Goal: Task Accomplishment & Management: Use online tool/utility

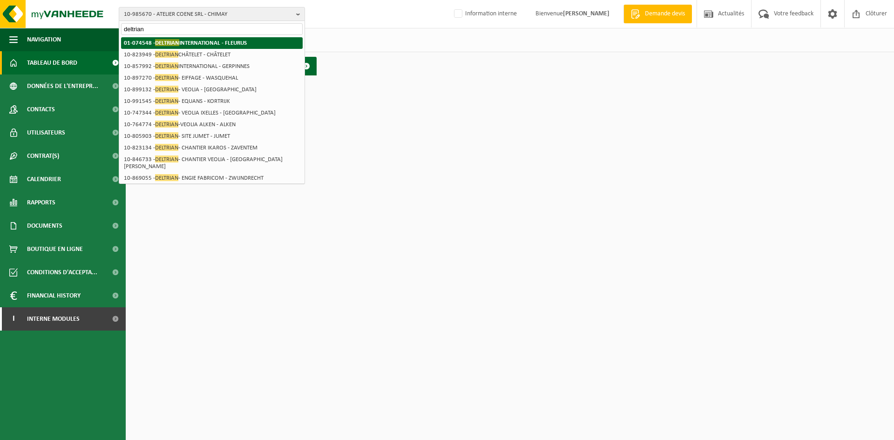
type input "deltrian"
click at [192, 39] on li "01-074548 - DELTRIAN INTERNATIONAL - FLEURUS" at bounding box center [212, 43] width 182 height 12
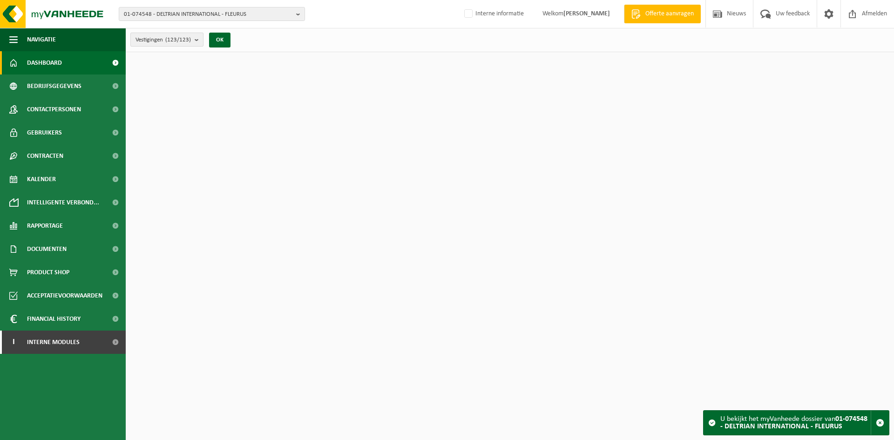
click at [189, 40] on count "(123/123)" at bounding box center [178, 40] width 26 height 6
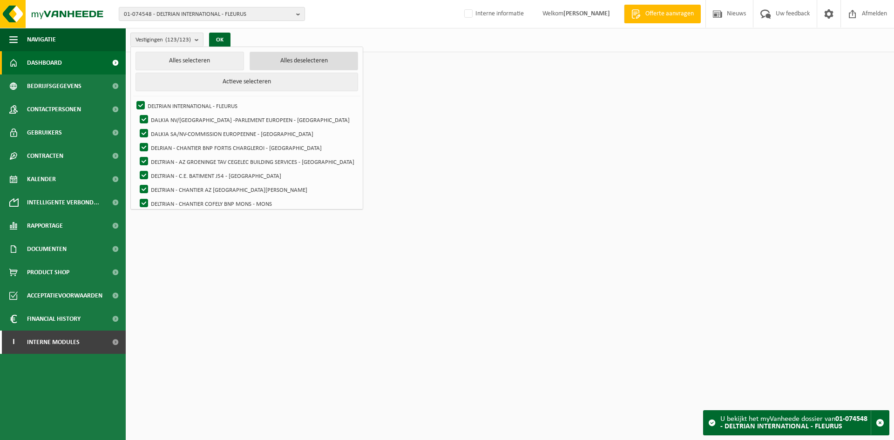
click at [296, 61] on button "Alles deselecteren" at bounding box center [303, 61] width 108 height 19
checkbox input "false"
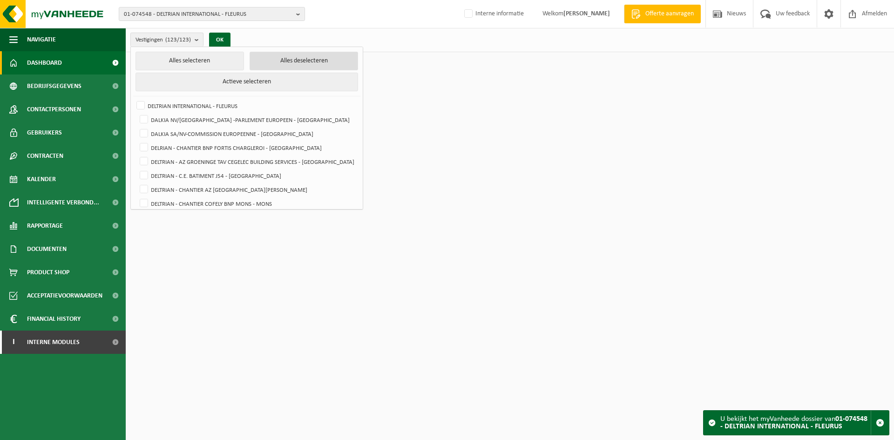
checkbox input "false"
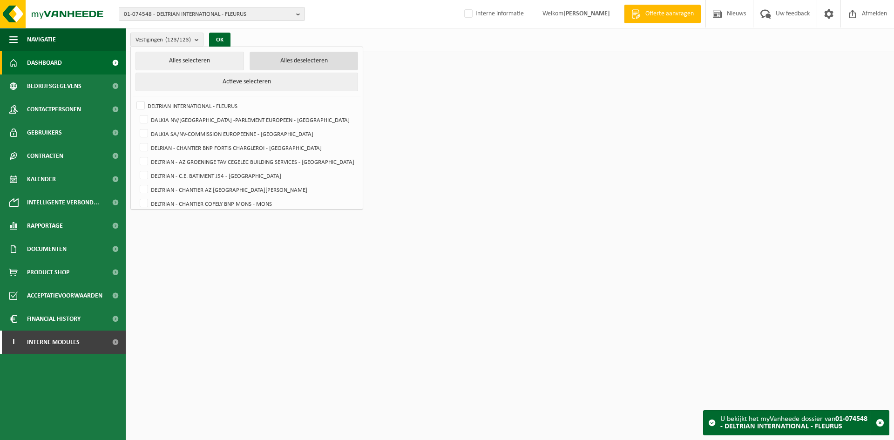
checkbox input "false"
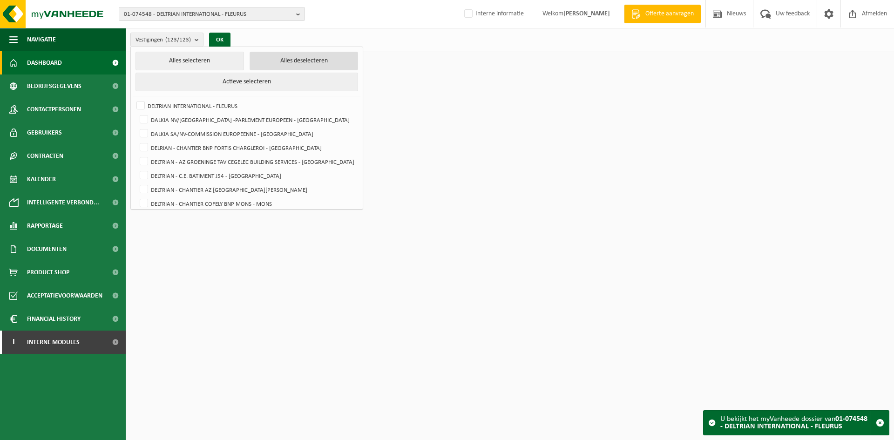
checkbox input "false"
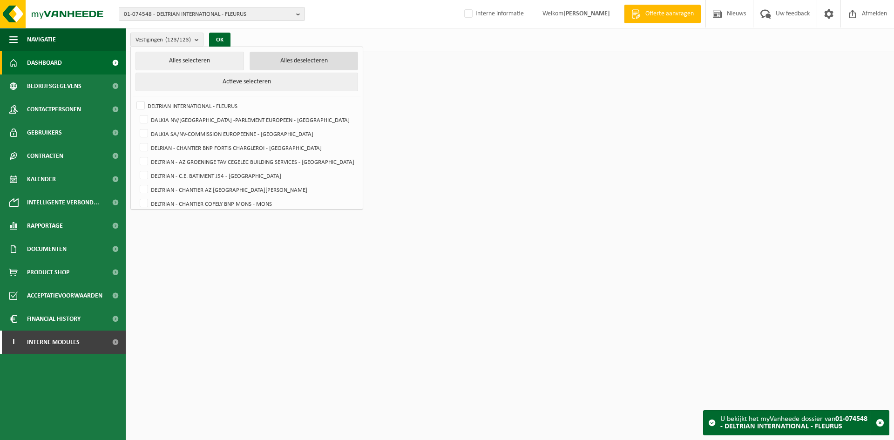
checkbox input "false"
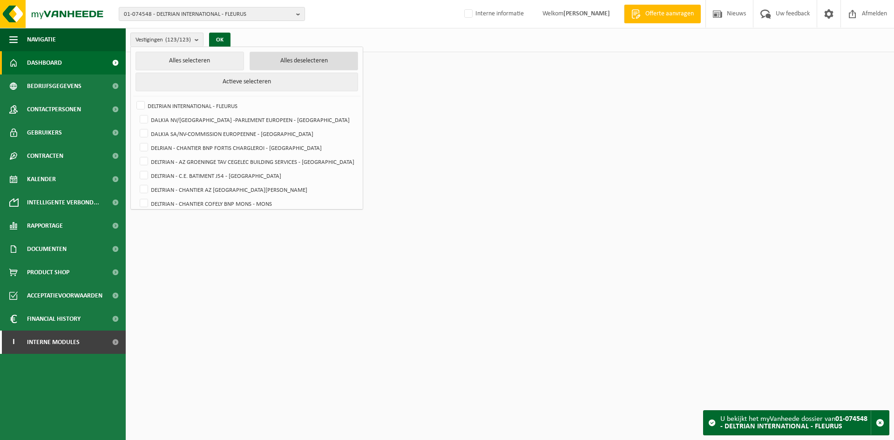
checkbox input "false"
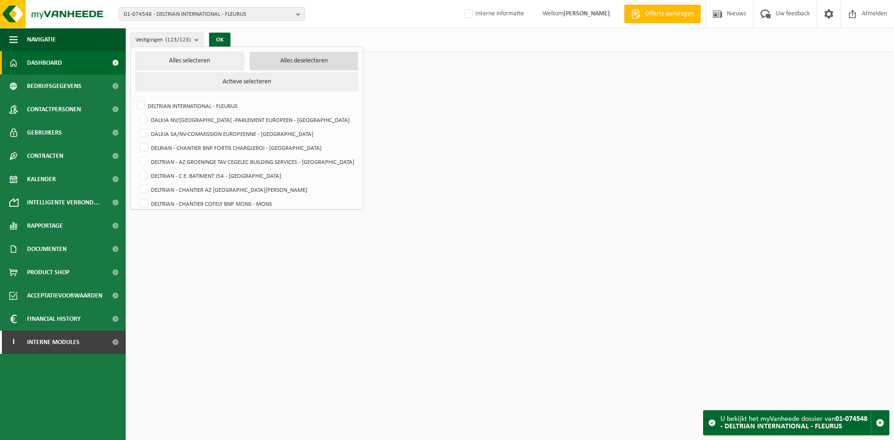
checkbox input "false"
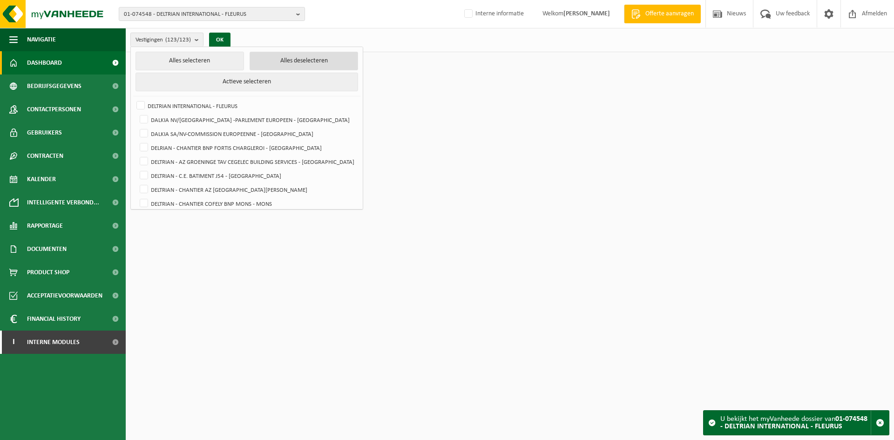
checkbox input "false"
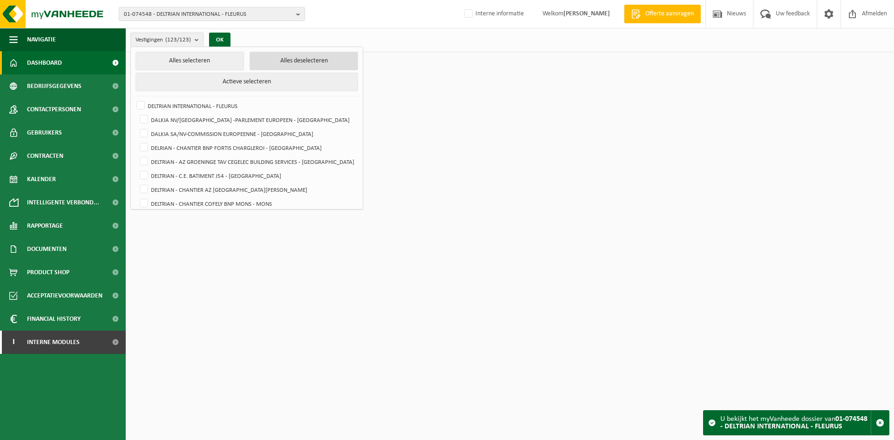
checkbox input "false"
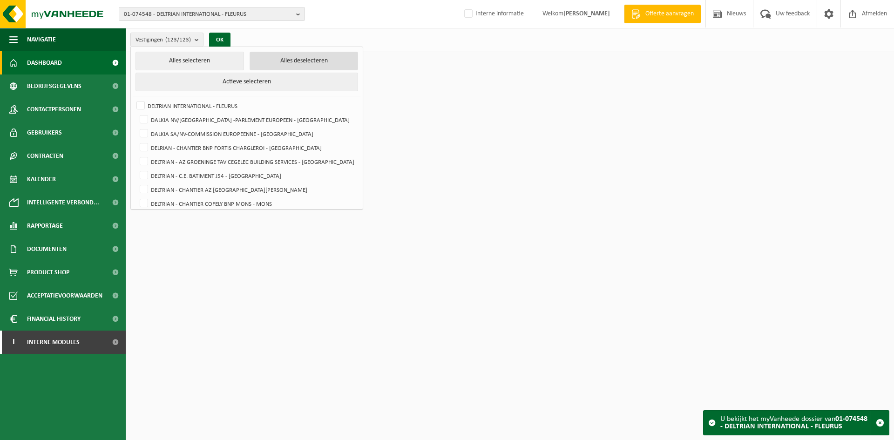
checkbox input "false"
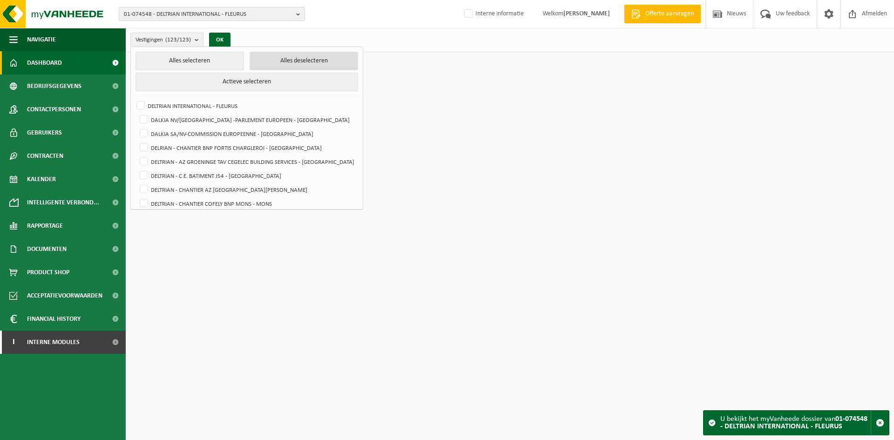
checkbox input "false"
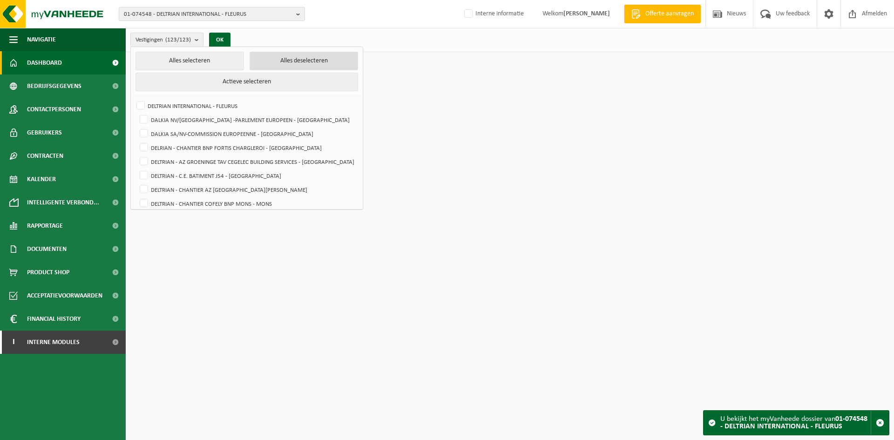
checkbox input "false"
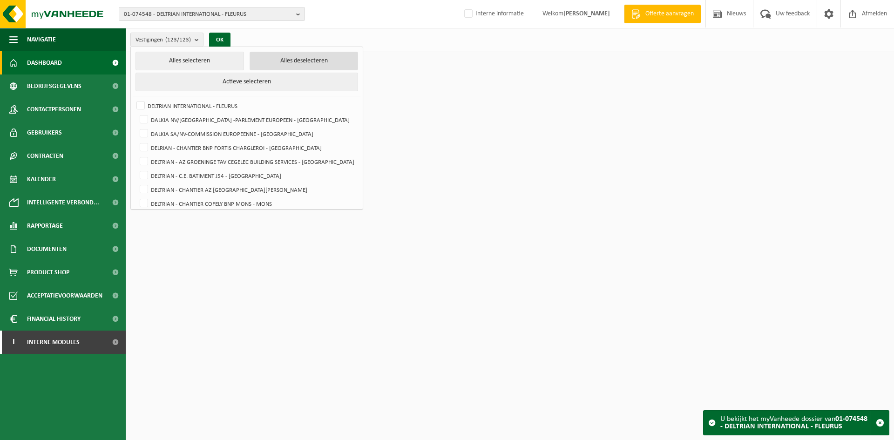
checkbox input "false"
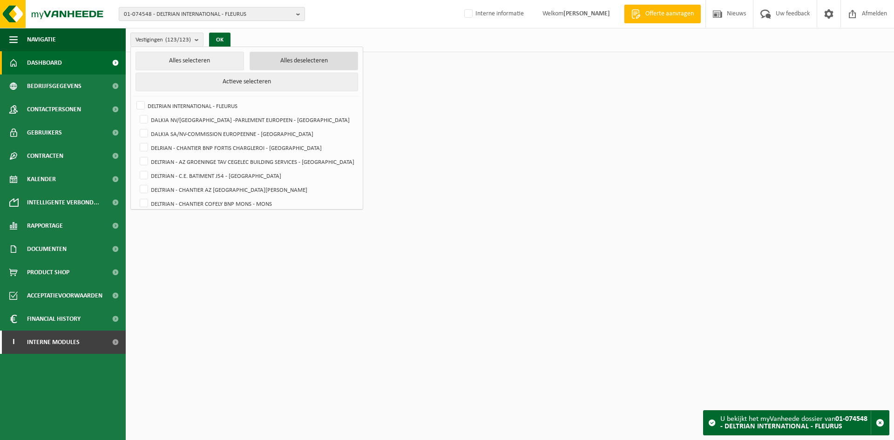
checkbox input "false"
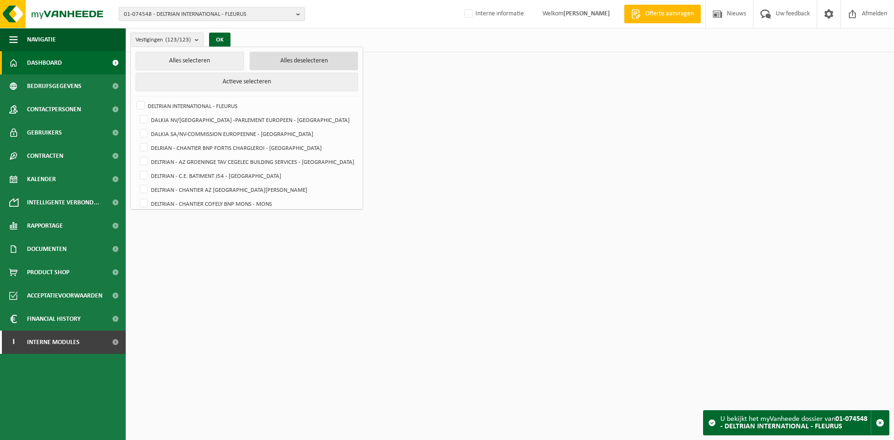
checkbox input "false"
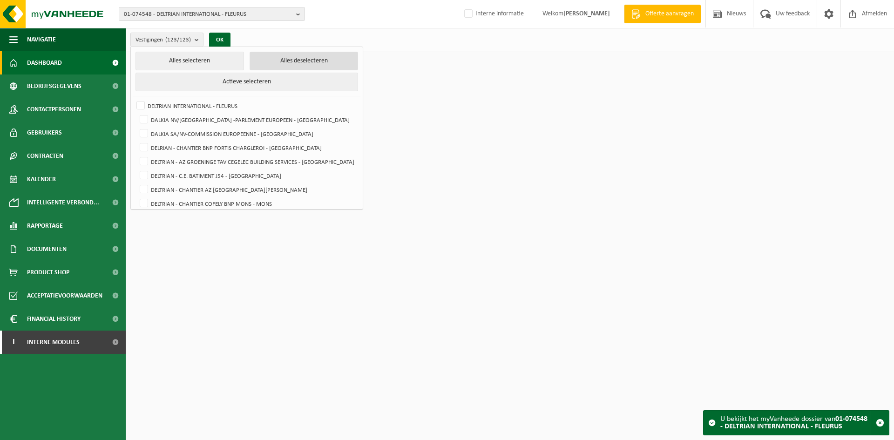
checkbox input "false"
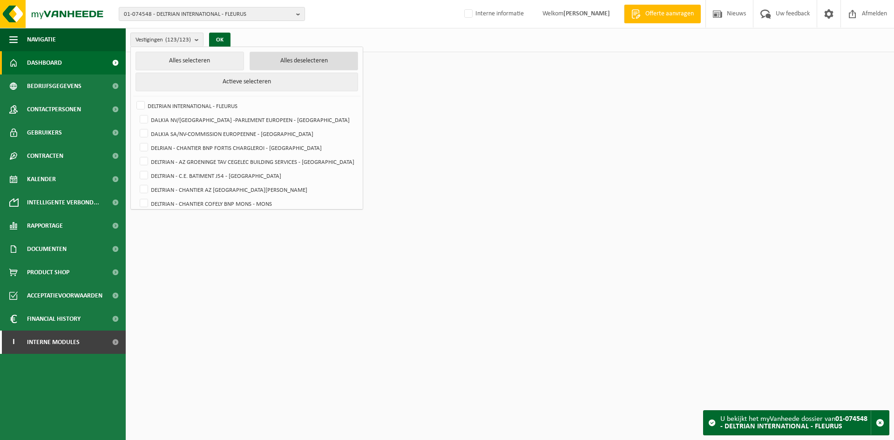
checkbox input "false"
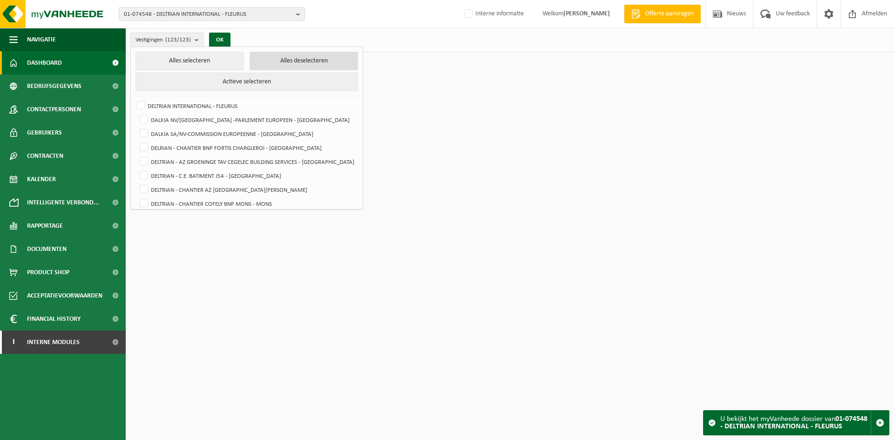
checkbox input "false"
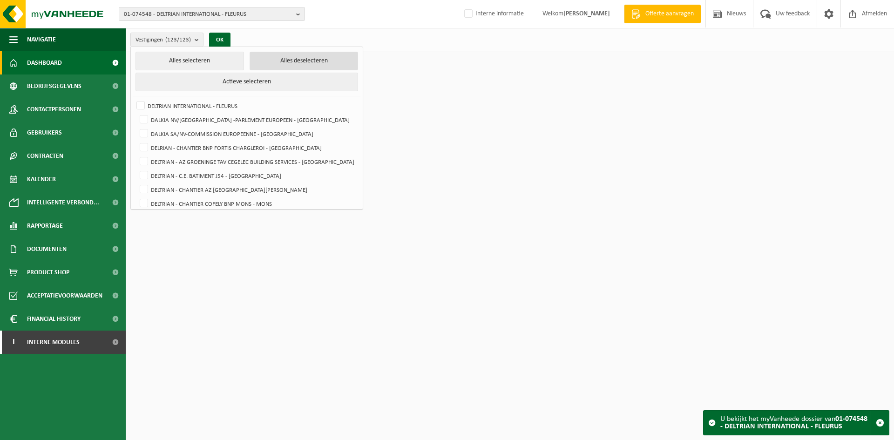
checkbox input "false"
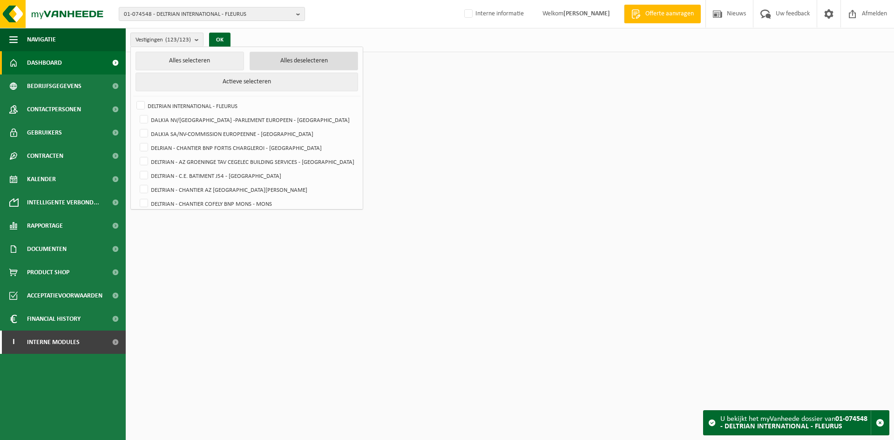
checkbox input "false"
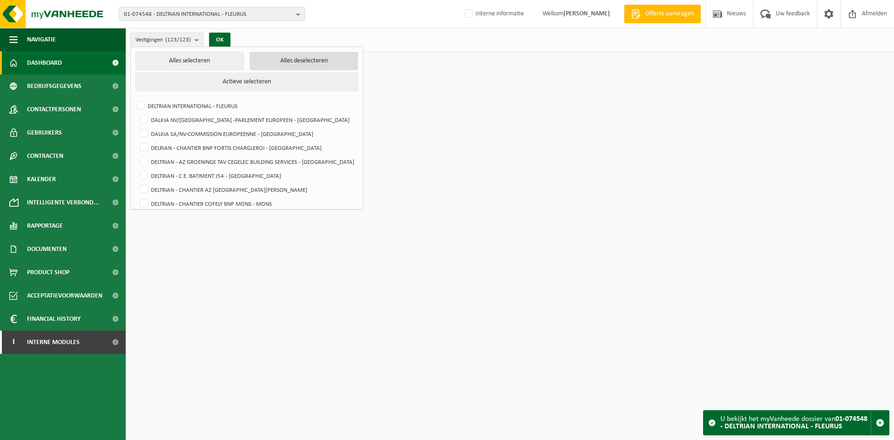
checkbox input "false"
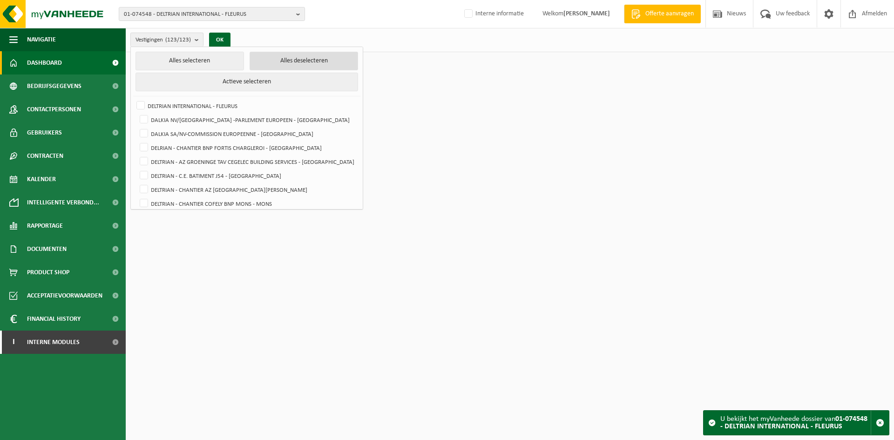
checkbox input "false"
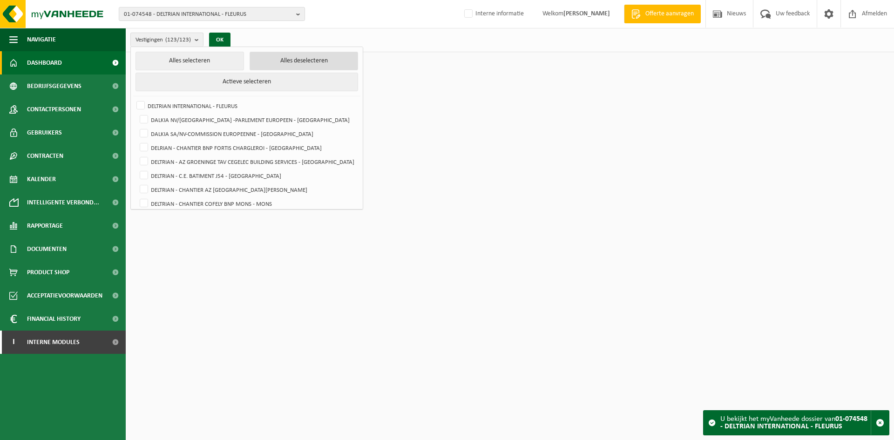
checkbox input "false"
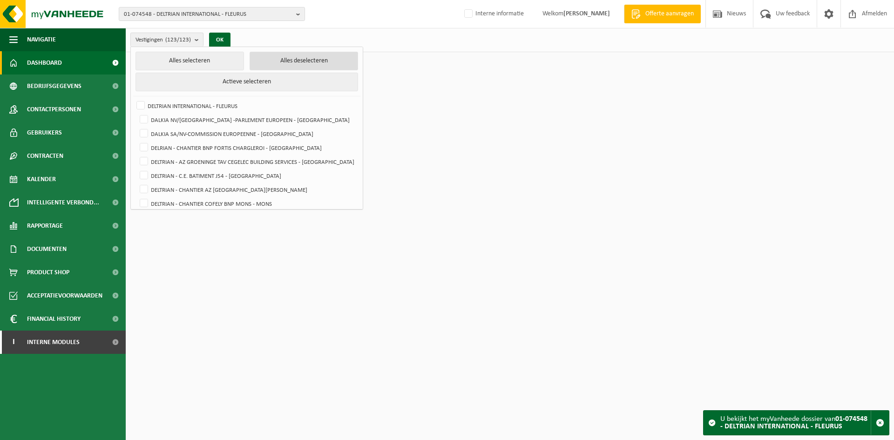
checkbox input "false"
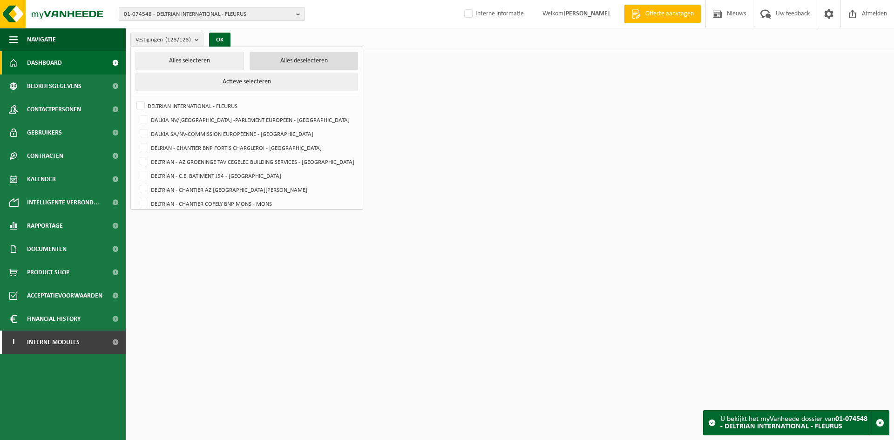
checkbox input "false"
click at [279, 64] on button "Alles deselecteren" at bounding box center [303, 61] width 108 height 19
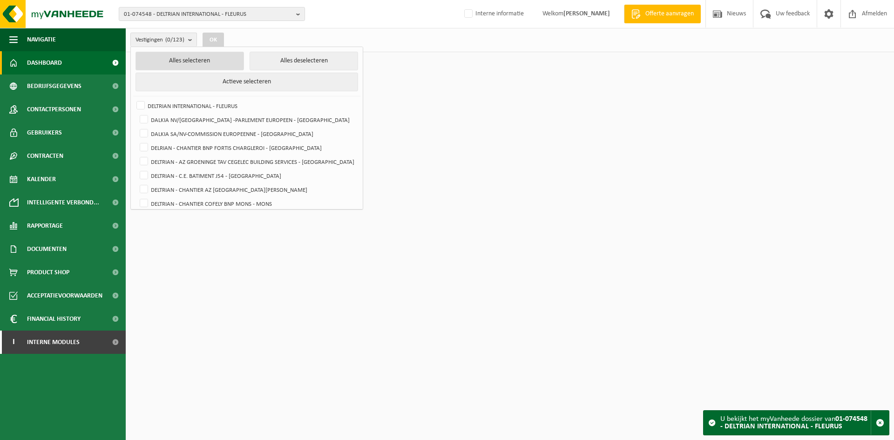
click at [205, 62] on button "Alles selecteren" at bounding box center [189, 61] width 108 height 19
checkbox input "true"
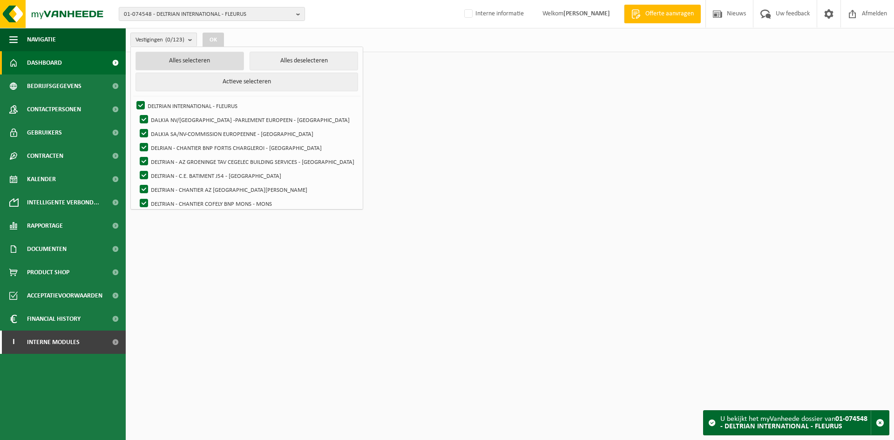
checkbox input "true"
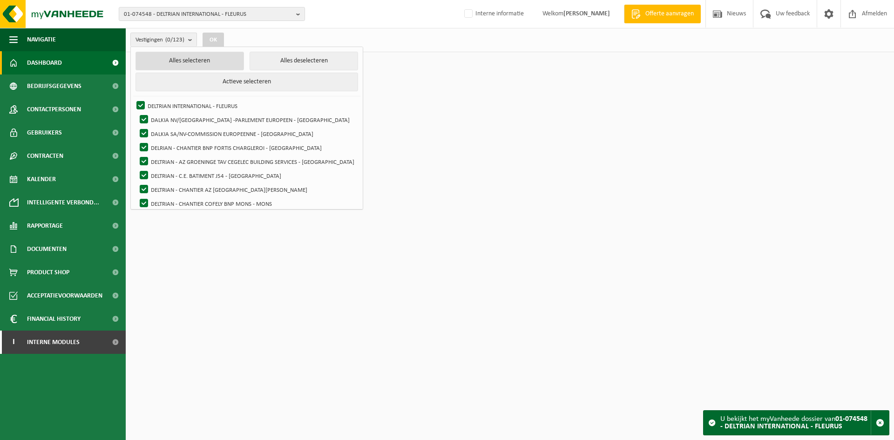
checkbox input "true"
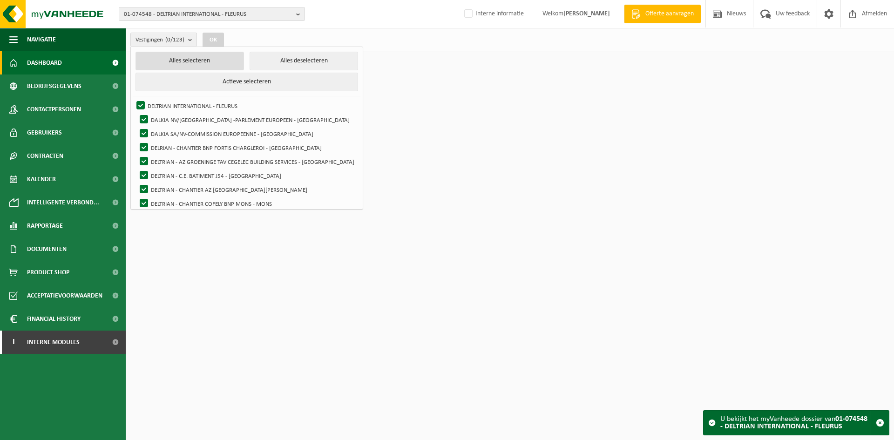
checkbox input "true"
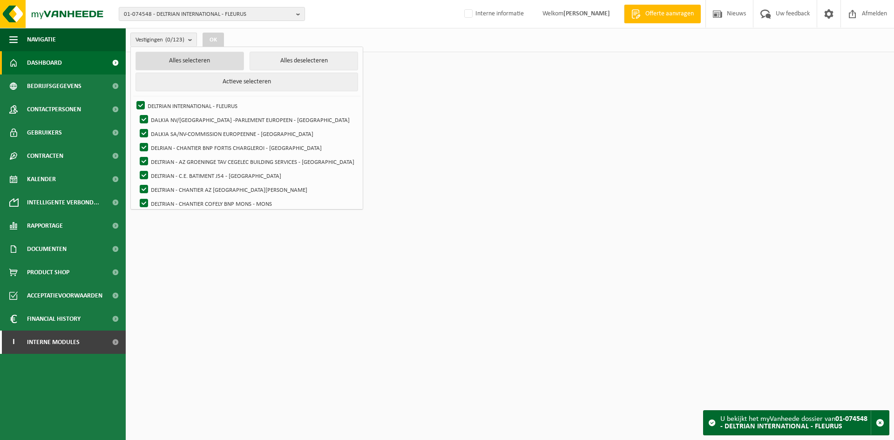
checkbox input "true"
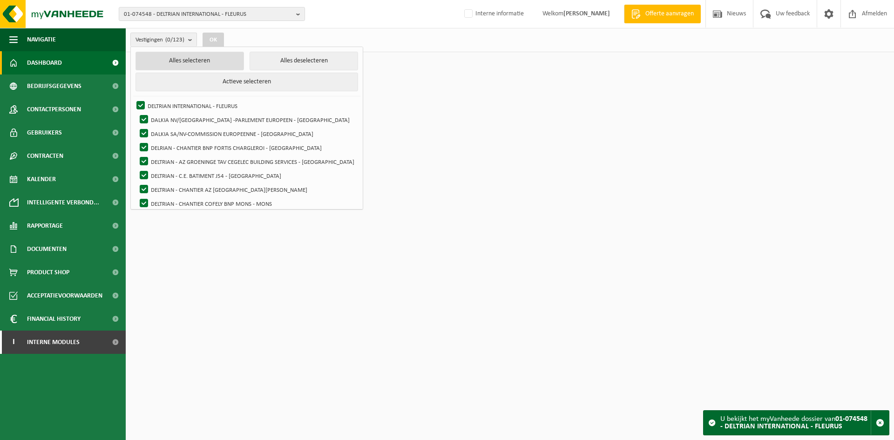
checkbox input "true"
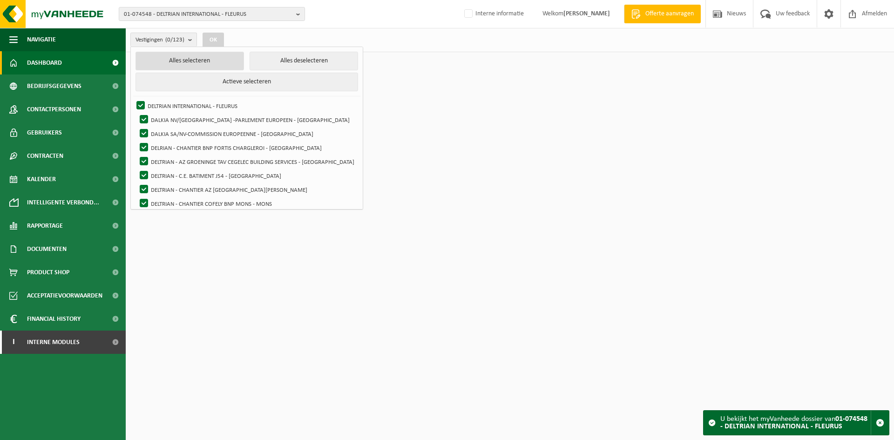
checkbox input "true"
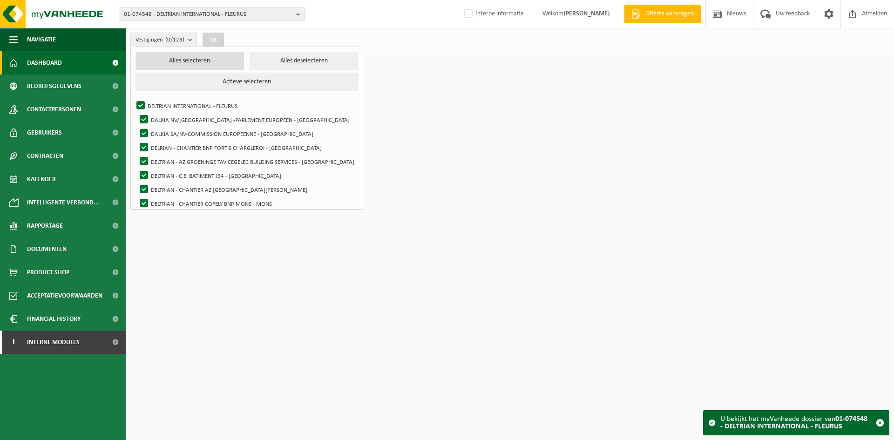
checkbox input "true"
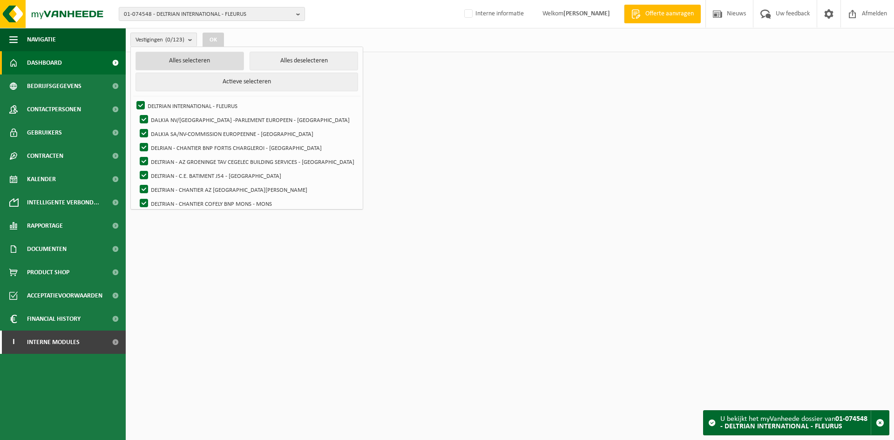
checkbox input "true"
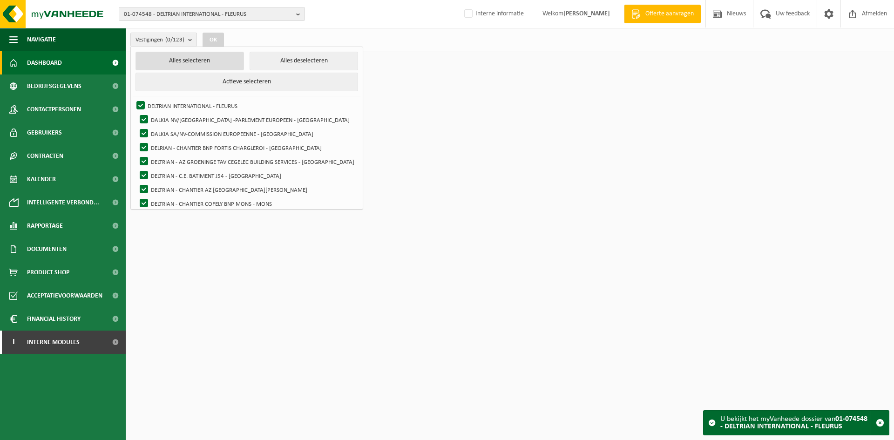
checkbox input "true"
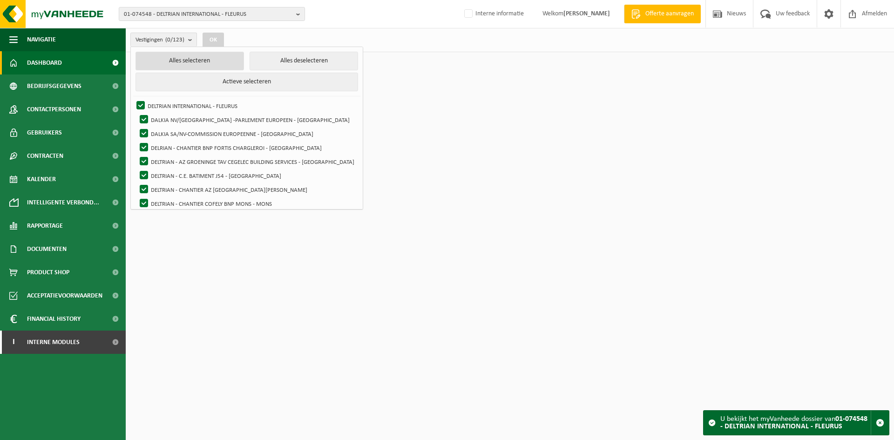
checkbox input "true"
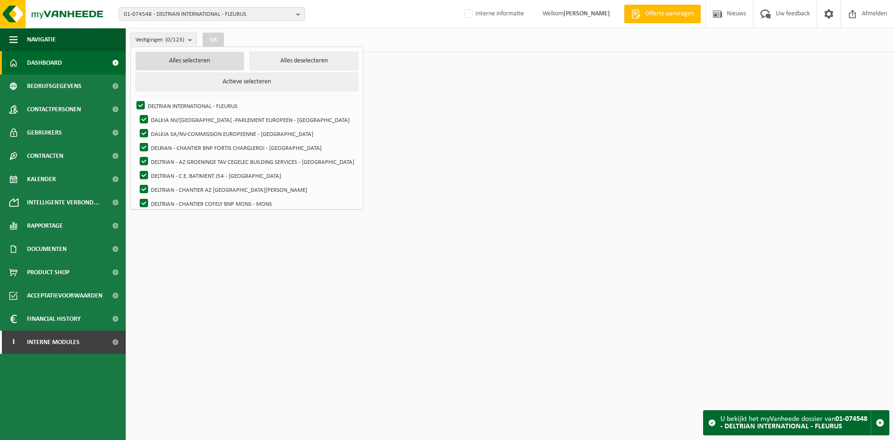
checkbox input "true"
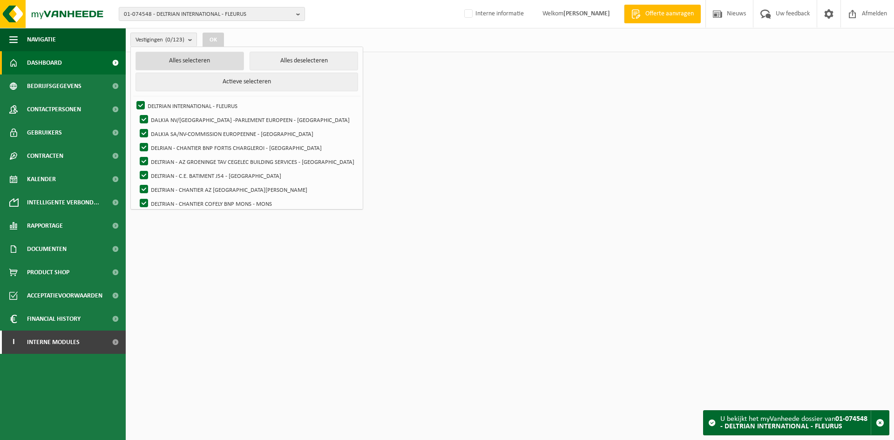
checkbox input "true"
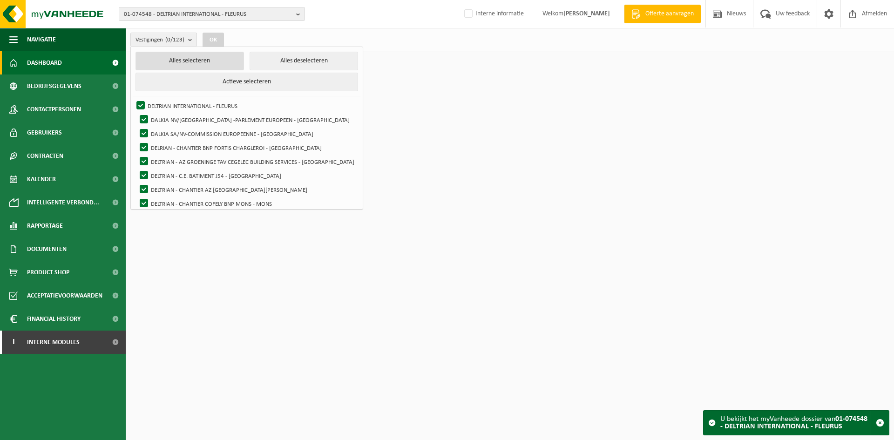
checkbox input "true"
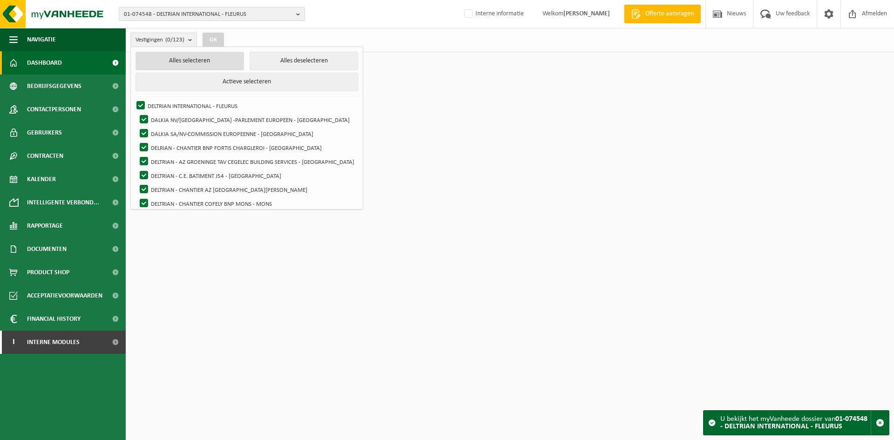
checkbox input "true"
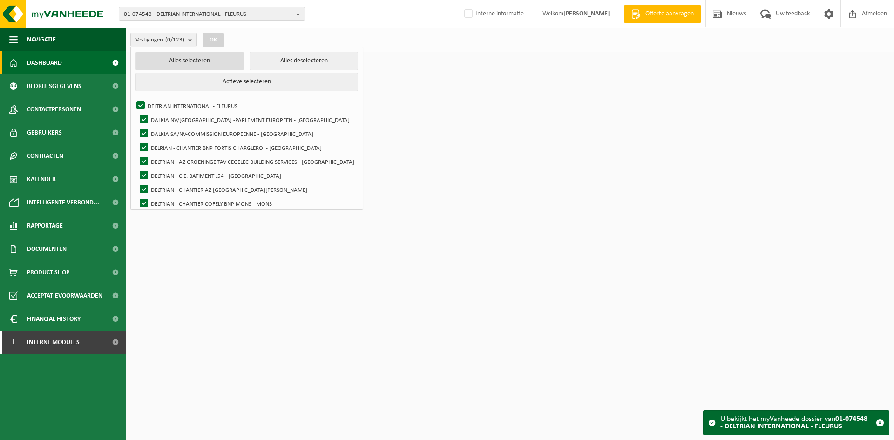
checkbox input "true"
click at [211, 39] on button "OK" at bounding box center [219, 40] width 21 height 15
